Goal: Transaction & Acquisition: Purchase product/service

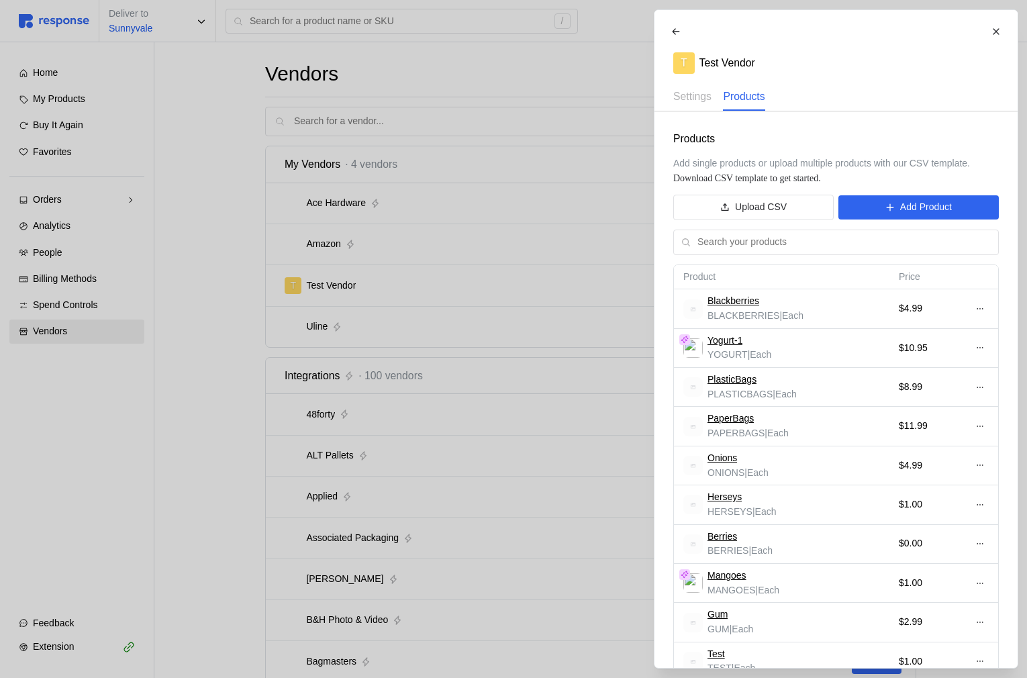
click at [288, 306] on div at bounding box center [513, 339] width 1027 height 678
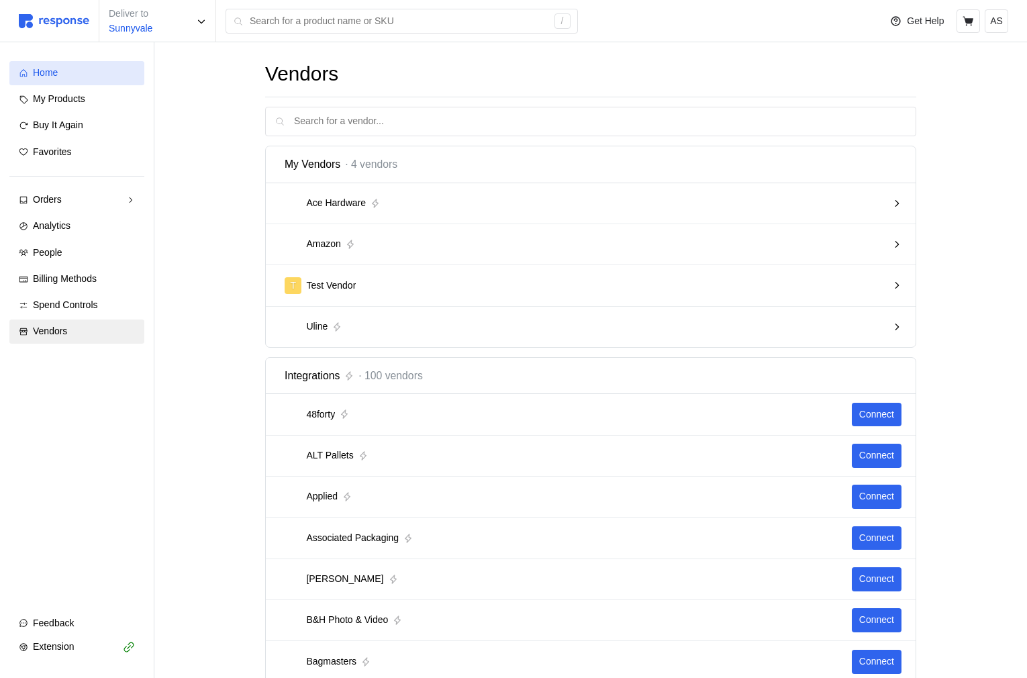
click at [101, 70] on div "Home" at bounding box center [84, 73] width 102 height 15
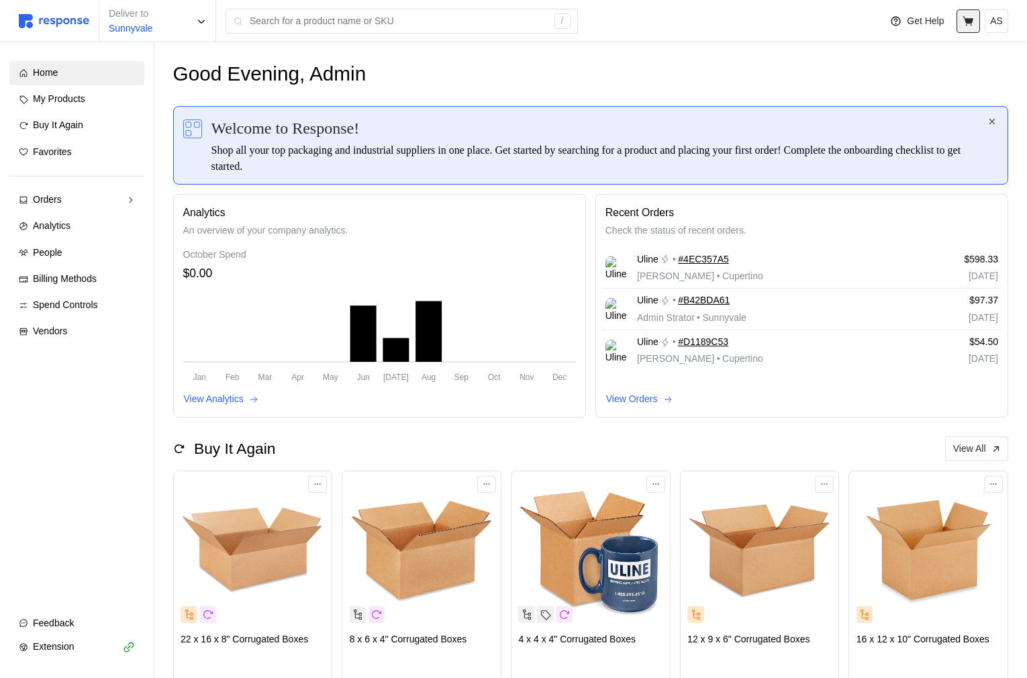
click at [971, 26] on icon at bounding box center [968, 21] width 12 height 12
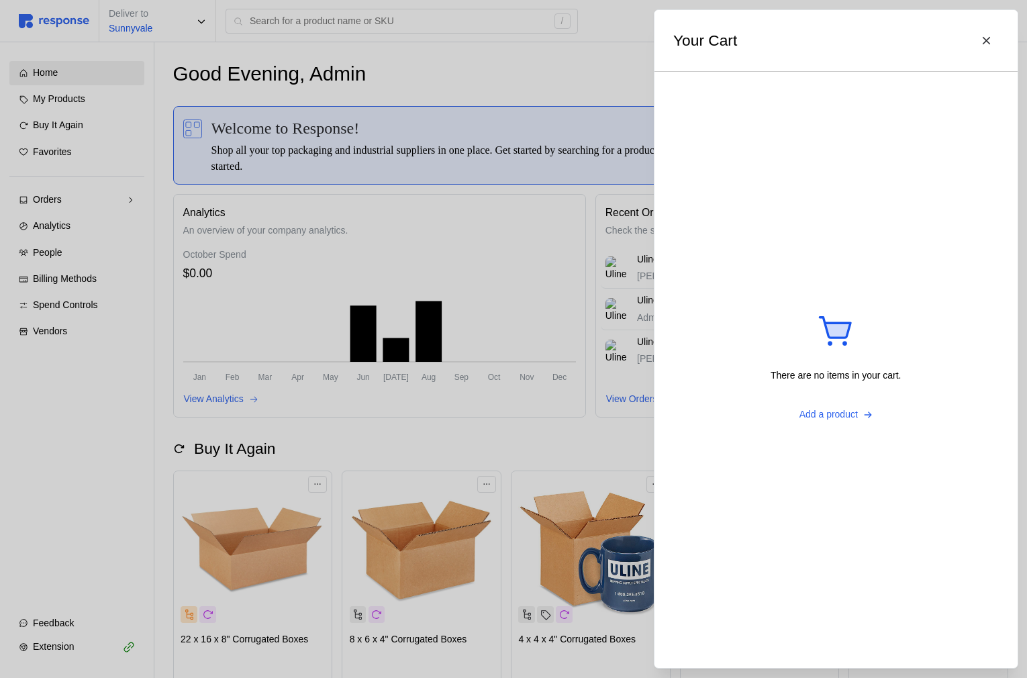
click at [601, 245] on div at bounding box center [513, 339] width 1027 height 678
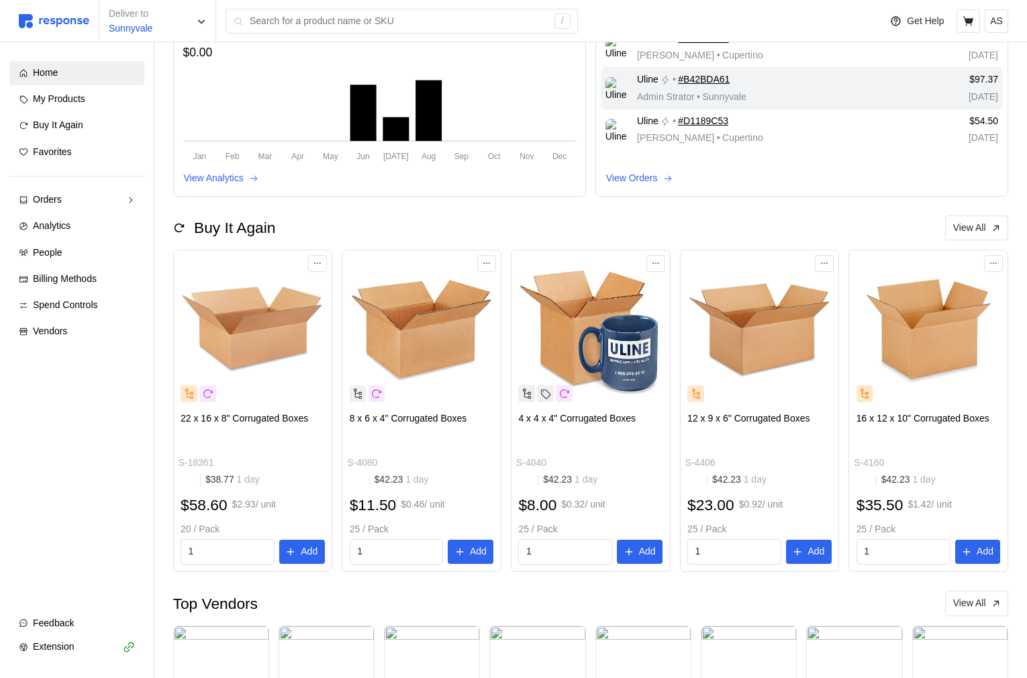
scroll to position [262, 0]
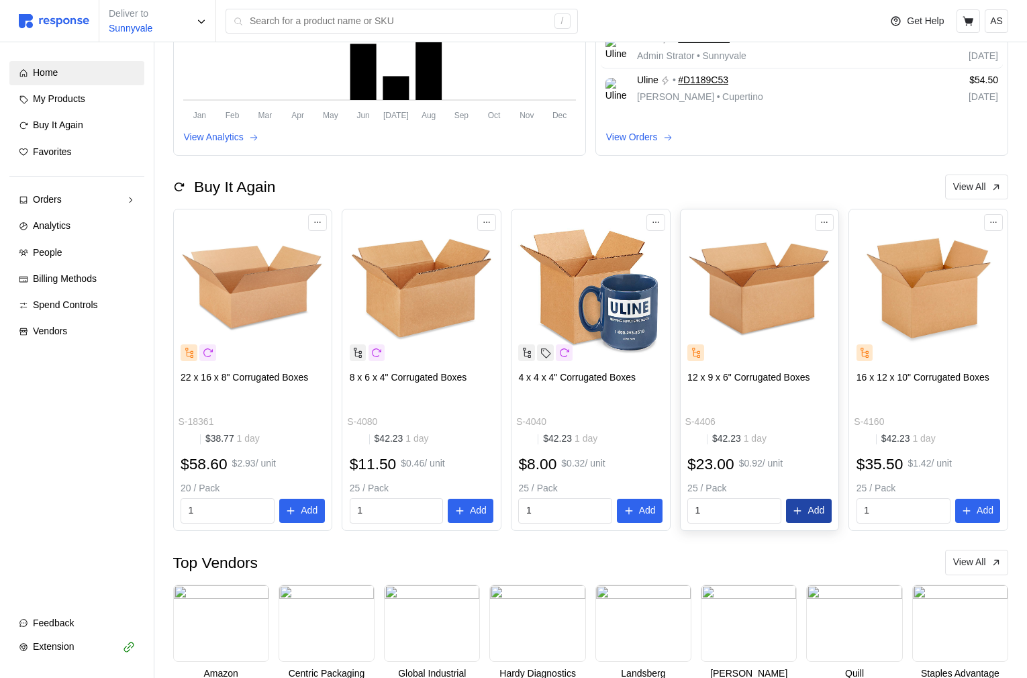
click at [808, 518] on button "Add" at bounding box center [809, 510] width 46 height 24
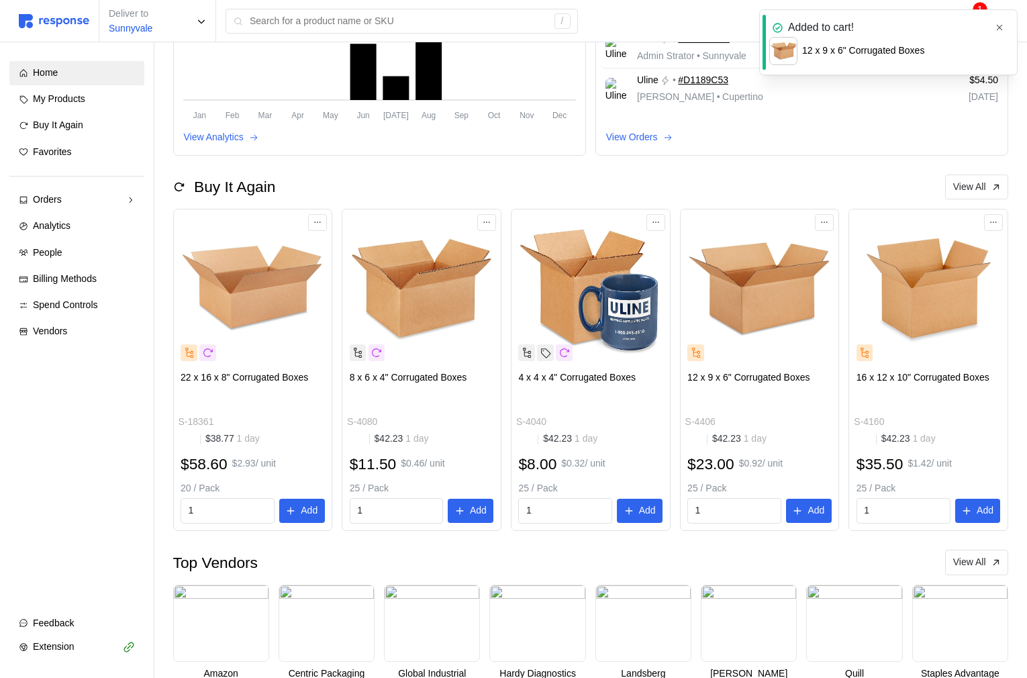
click at [996, 28] on icon "button" at bounding box center [998, 27] width 9 height 9
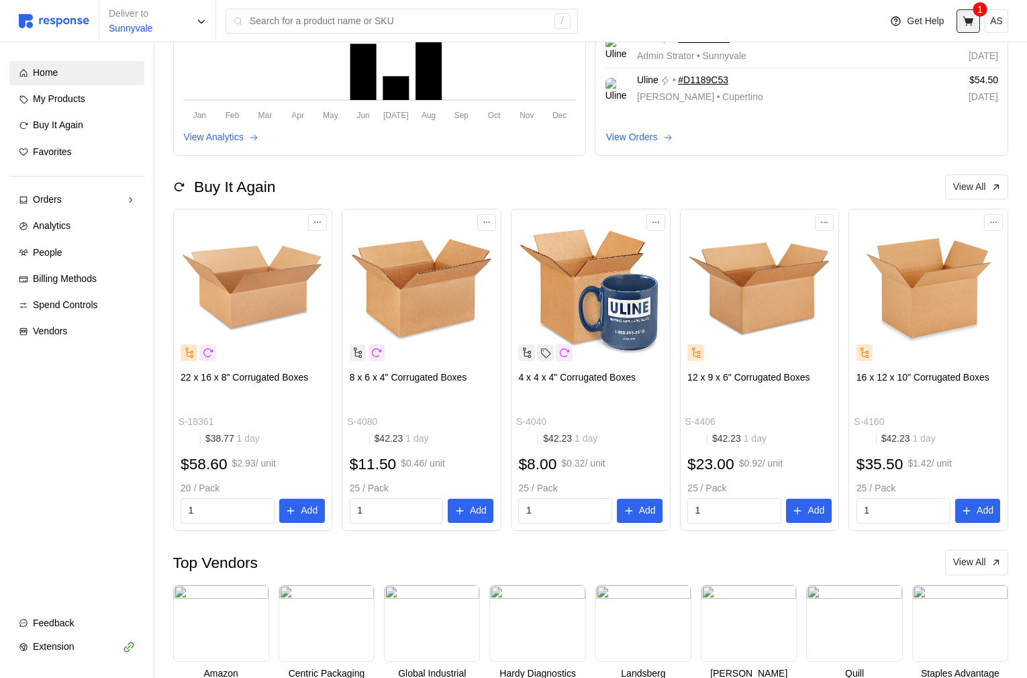
click at [972, 21] on icon at bounding box center [968, 21] width 12 height 12
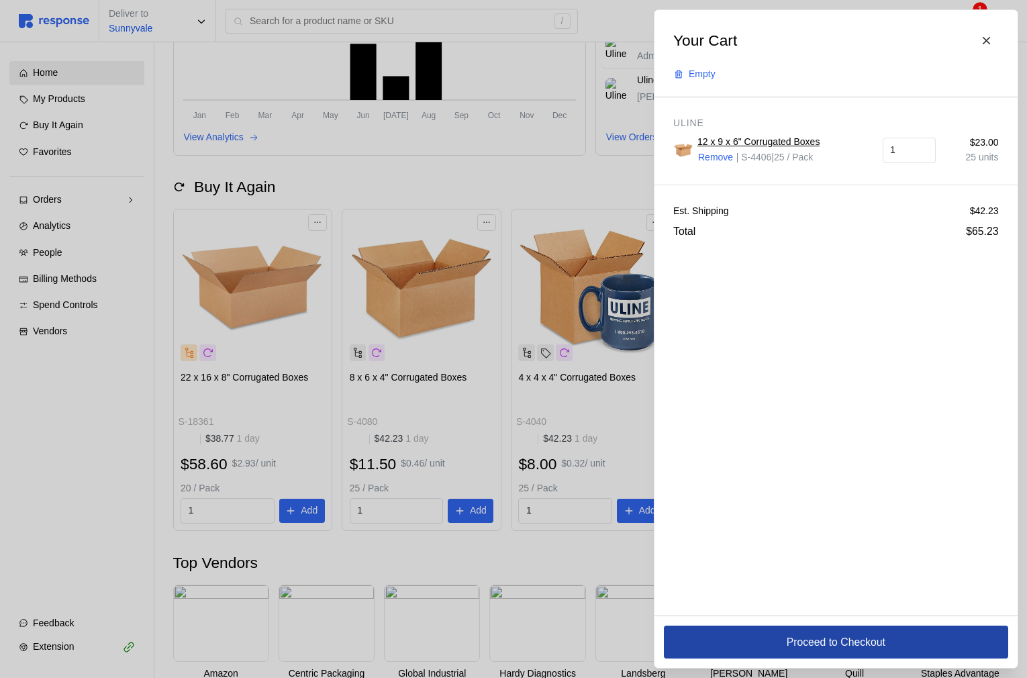
click at [713, 649] on button "Proceed to Checkout" at bounding box center [836, 641] width 344 height 33
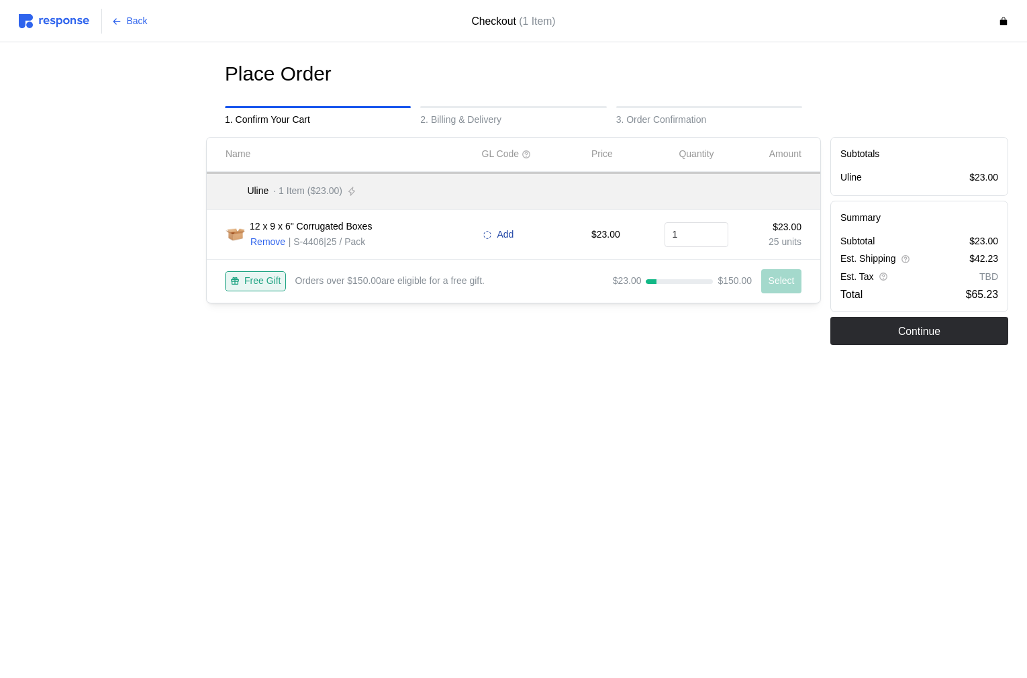
click at [491, 238] on icon at bounding box center [486, 234] width 9 height 9
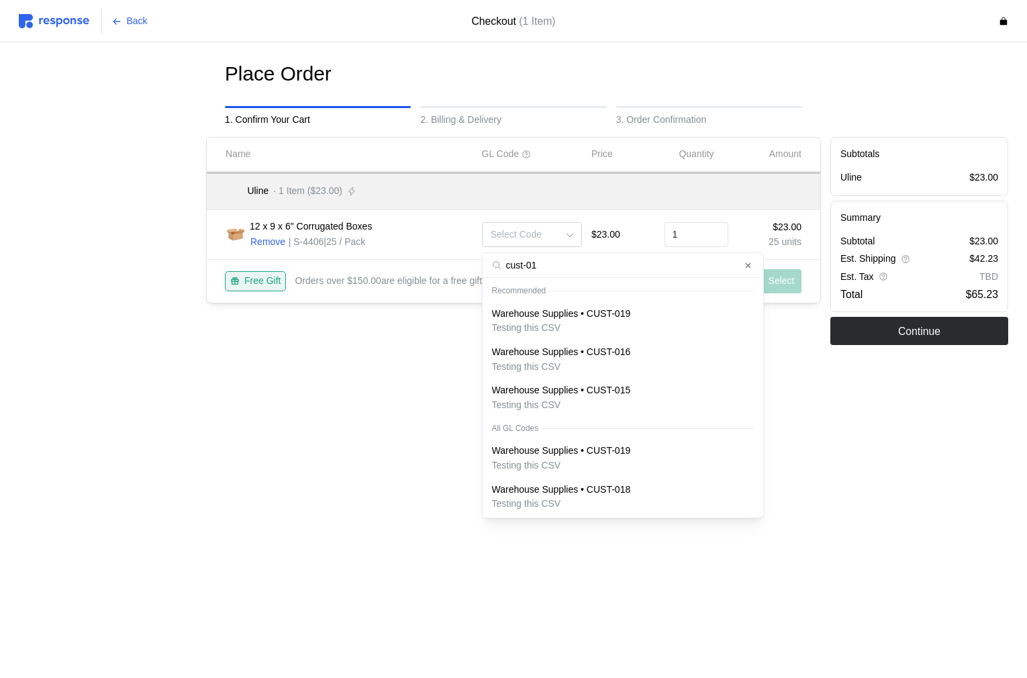
type input "cust-015"
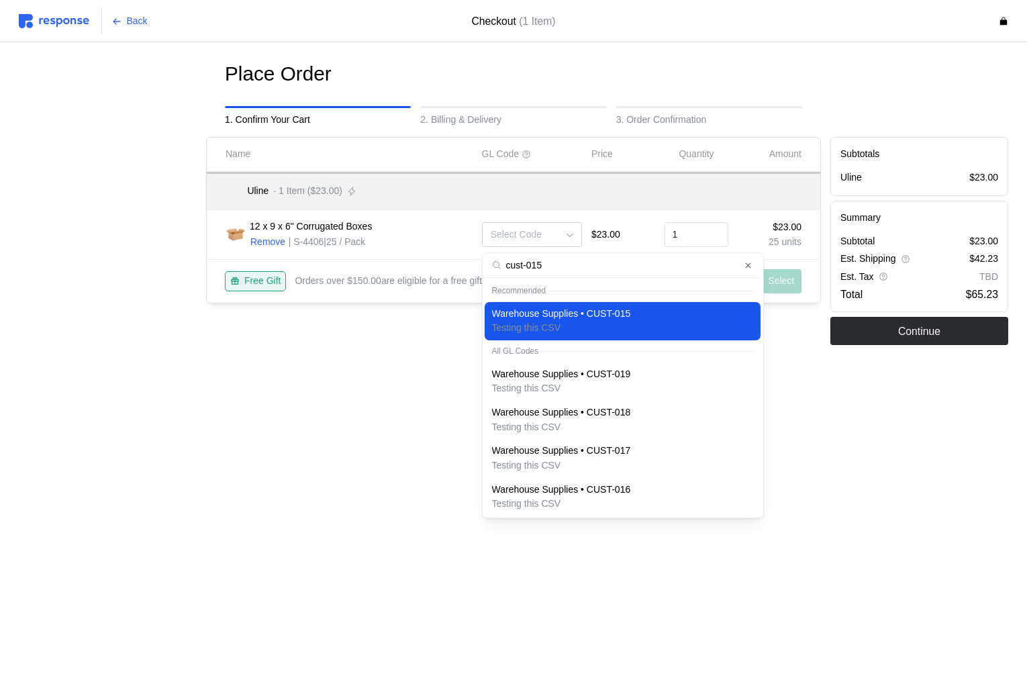
click at [80, 21] on img at bounding box center [54, 21] width 70 height 14
